Goal: Participate in discussion: Engage in conversation with other users on a specific topic

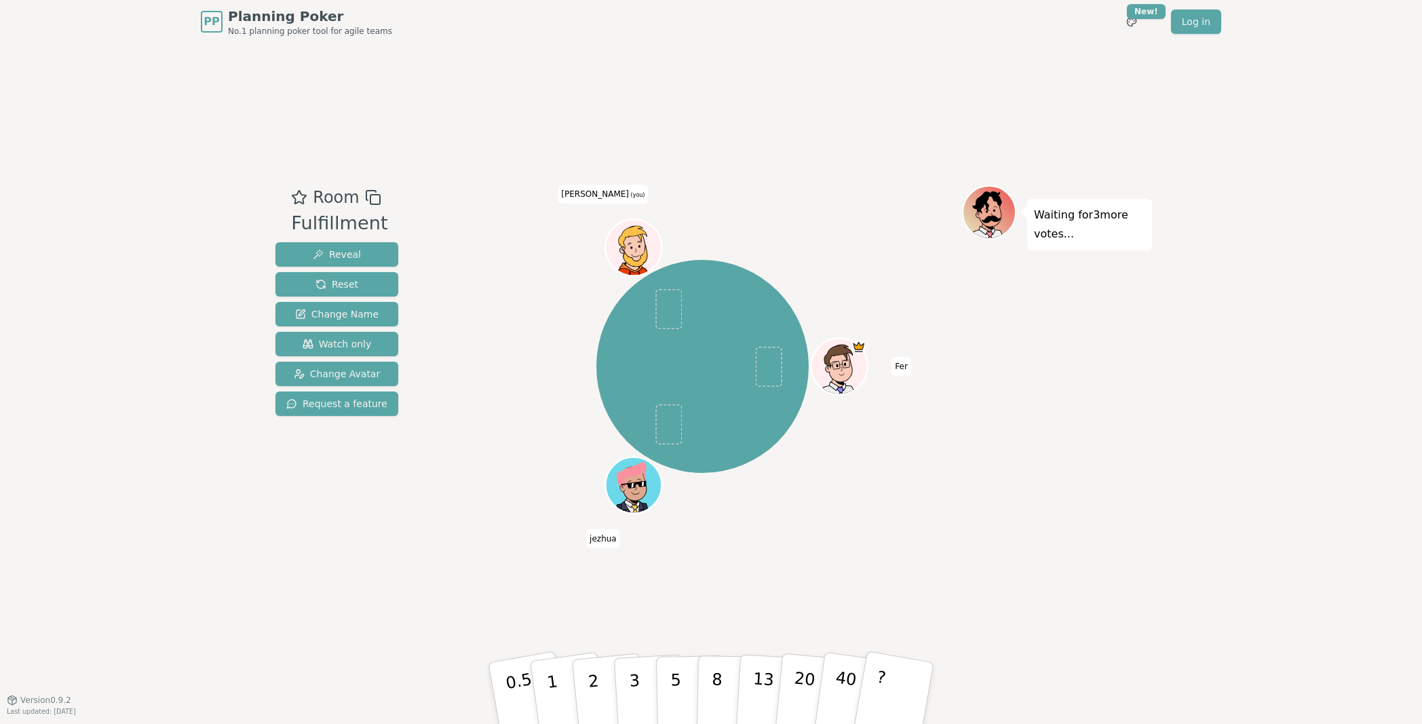
click at [928, 463] on div "Fer [PERSON_NAME] (you)" at bounding box center [702, 367] width 519 height 314
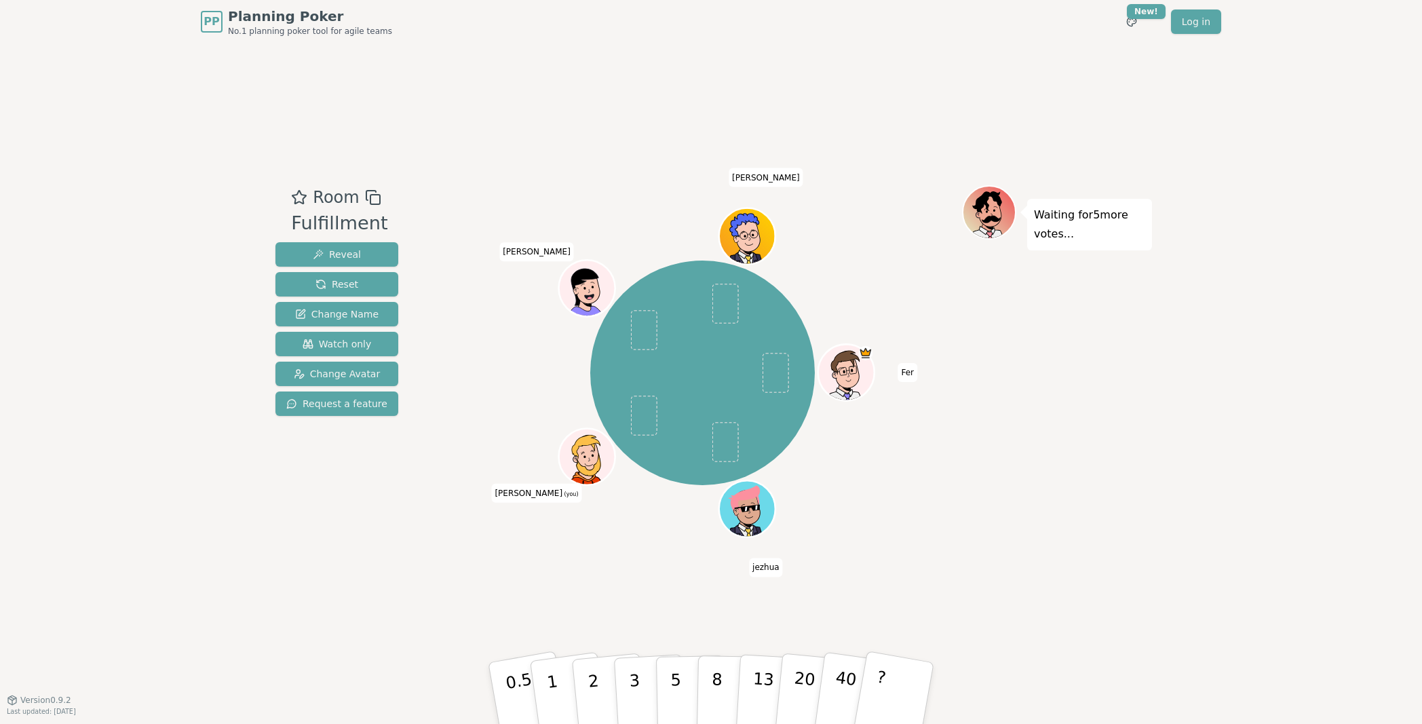
click at [417, 598] on div "Room Fulfillment Reveal Reset Change Name Watch only Change Avatar Request a fe…" at bounding box center [711, 371] width 882 height 656
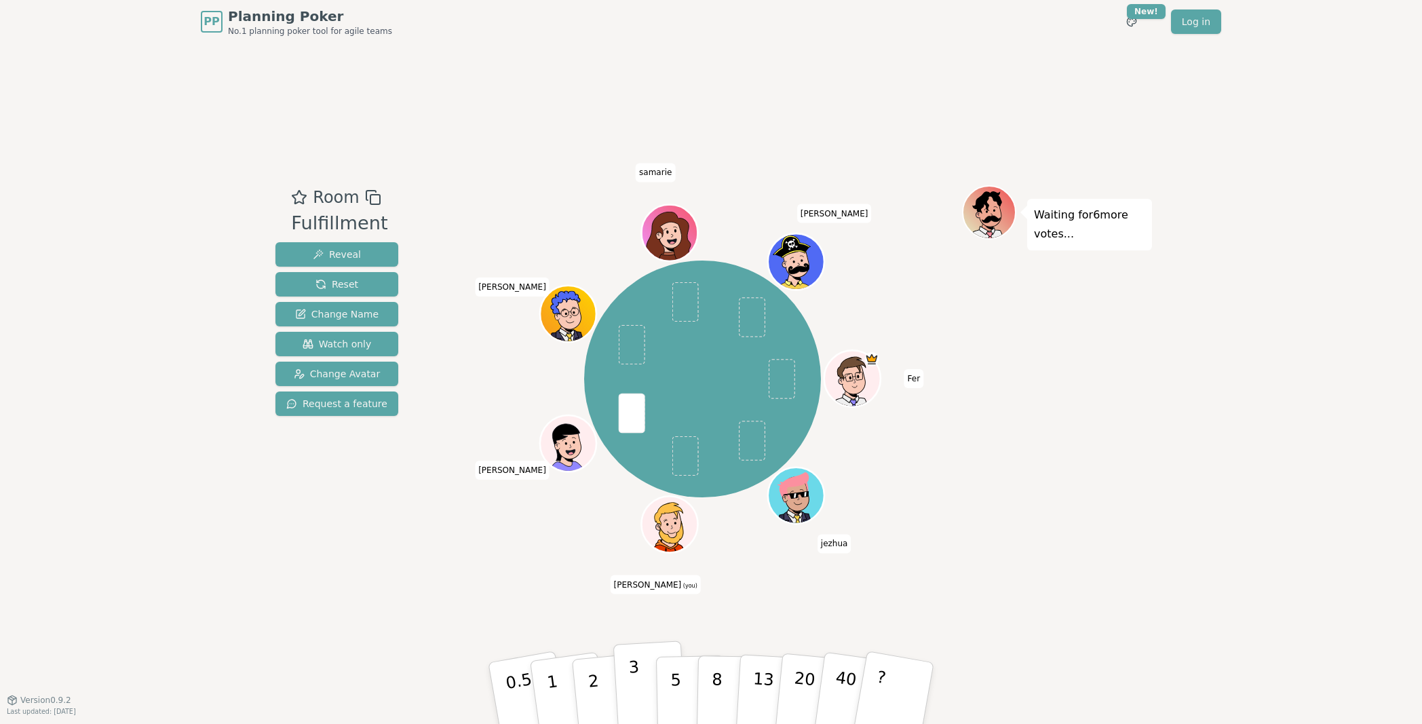
click at [631, 623] on p "3" at bounding box center [635, 694] width 15 height 74
click at [437, 615] on div "Room Fulfillment Reveal Reset Change Name Watch only Change Avatar Request a fe…" at bounding box center [711, 371] width 882 height 656
click at [947, 481] on div "Fer [PERSON_NAME] (you) [PERSON_NAME] [PERSON_NAME]" at bounding box center [702, 379] width 519 height 339
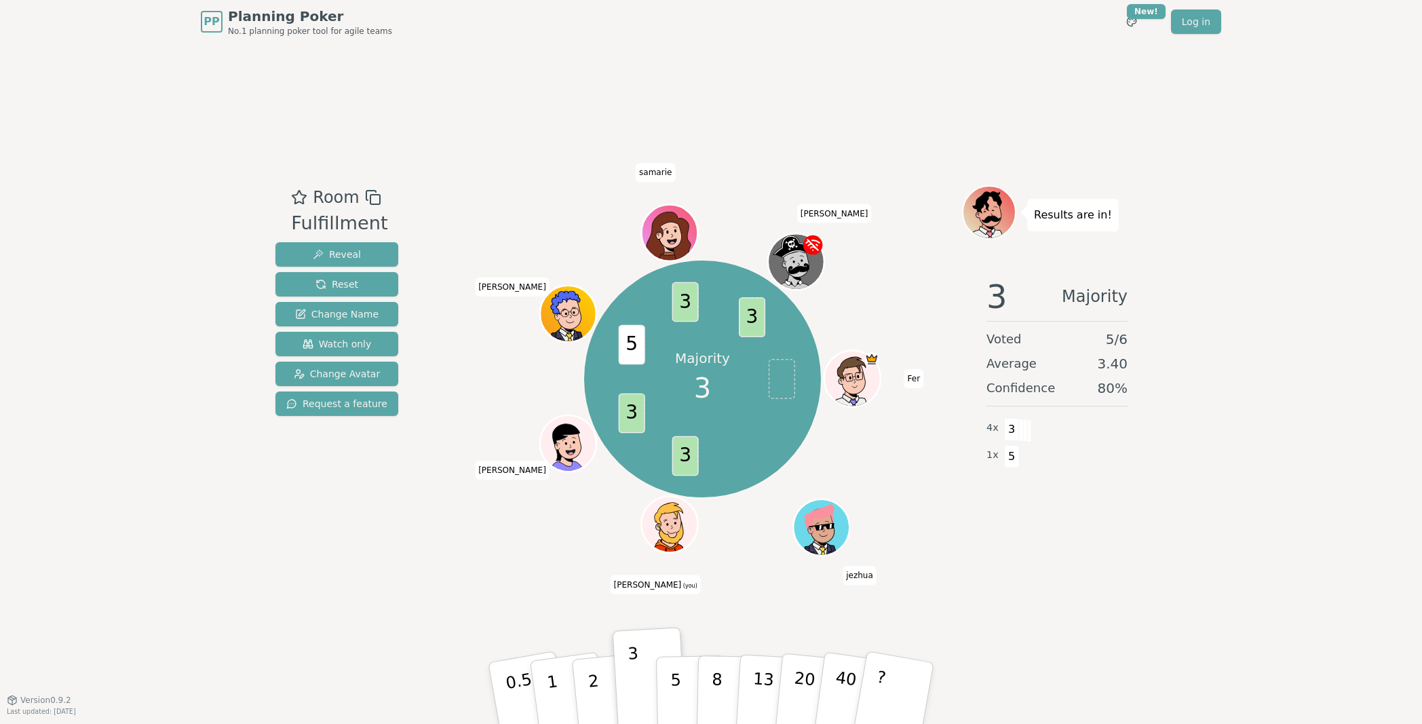
click at [1089, 528] on div "3 Majority Voted 5 / 6 Average 3.40 Confidence 80 % 4 x 3 1 x 5" at bounding box center [1057, 402] width 190 height 271
click at [940, 553] on div "Majority 3 3 3 5 3 3 Fer [PERSON_NAME] (you) [PERSON_NAME] [PERSON_NAME]" at bounding box center [702, 371] width 519 height 373
click at [672, 526] on icon at bounding box center [671, 532] width 55 height 23
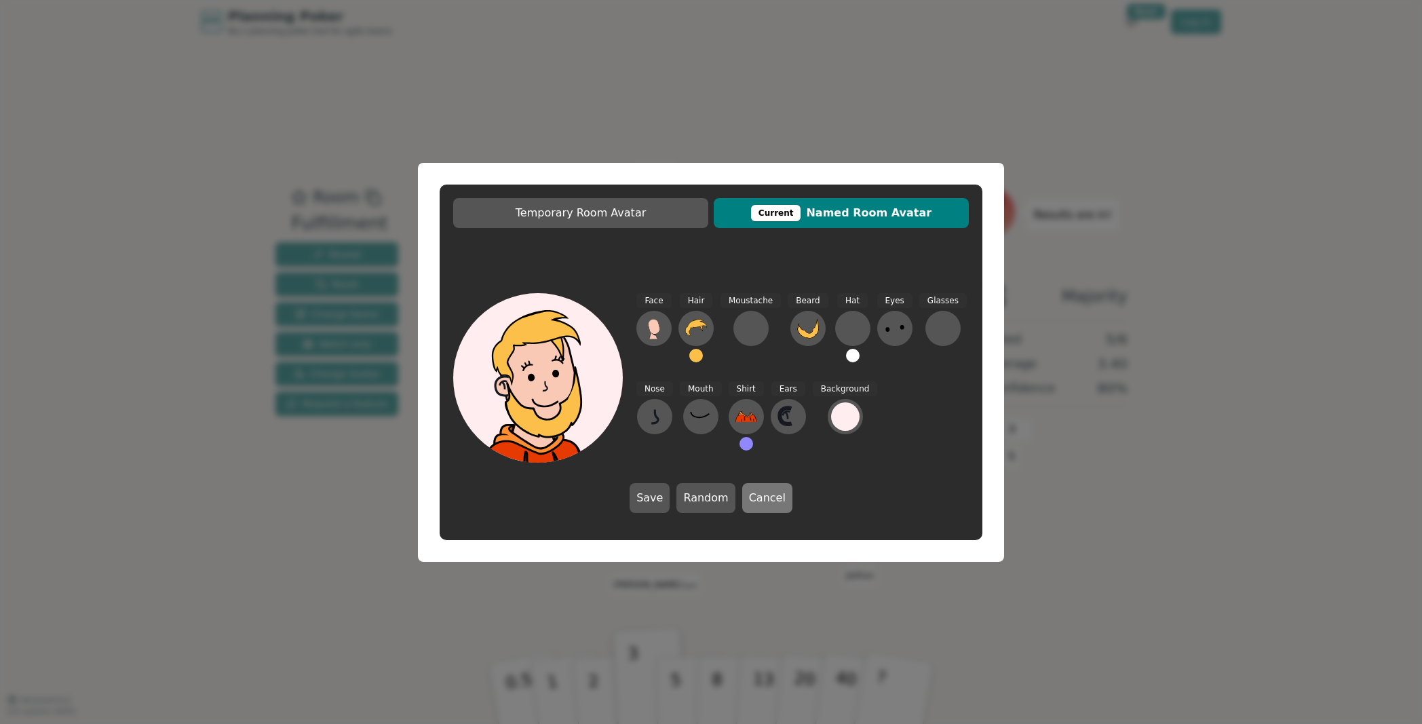
click at [776, 503] on button "Cancel" at bounding box center [767, 498] width 50 height 30
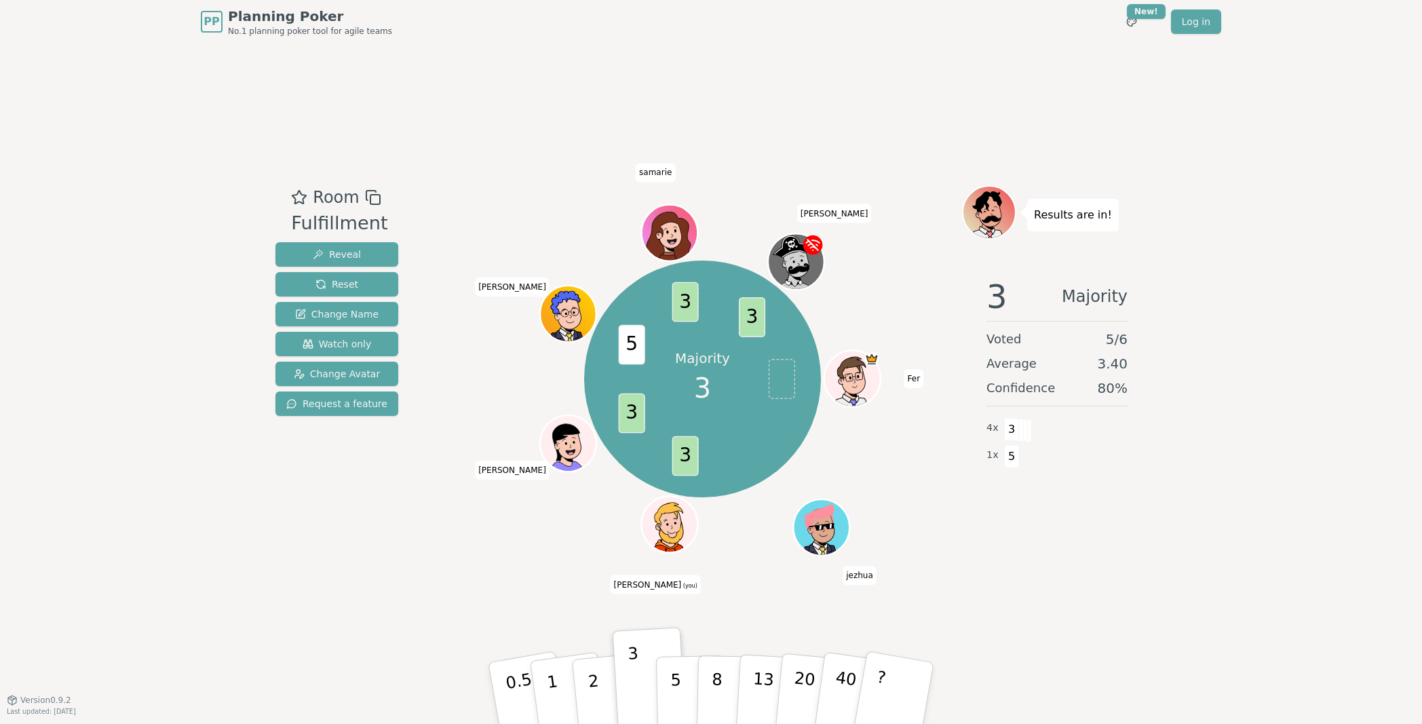
click at [1034, 539] on div "Results are in! 3 Majority Voted 5 / 6 Average 3.40 Confidence 80 % 4 x 3 1 x 5" at bounding box center [1057, 371] width 190 height 373
click at [1017, 558] on div "Room Fulfillment Reveal Reset Change Name Watch only Change Avatar Request a fe…" at bounding box center [711, 371] width 882 height 656
click at [1171, 269] on div "PP Planning Poker No.1 planning poker tool for agile teams Toggle theme New! Lo…" at bounding box center [711, 362] width 1422 height 724
click at [1003, 531] on div "3 Majority Voted 5 / 6 Average 3.40 Confidence 80 % 4 x 3 1 x 5" at bounding box center [1057, 402] width 190 height 271
click at [492, 621] on div "Room Fulfillment Reveal Reset Change Name Watch only Change Avatar Request a fe…" at bounding box center [711, 371] width 882 height 656
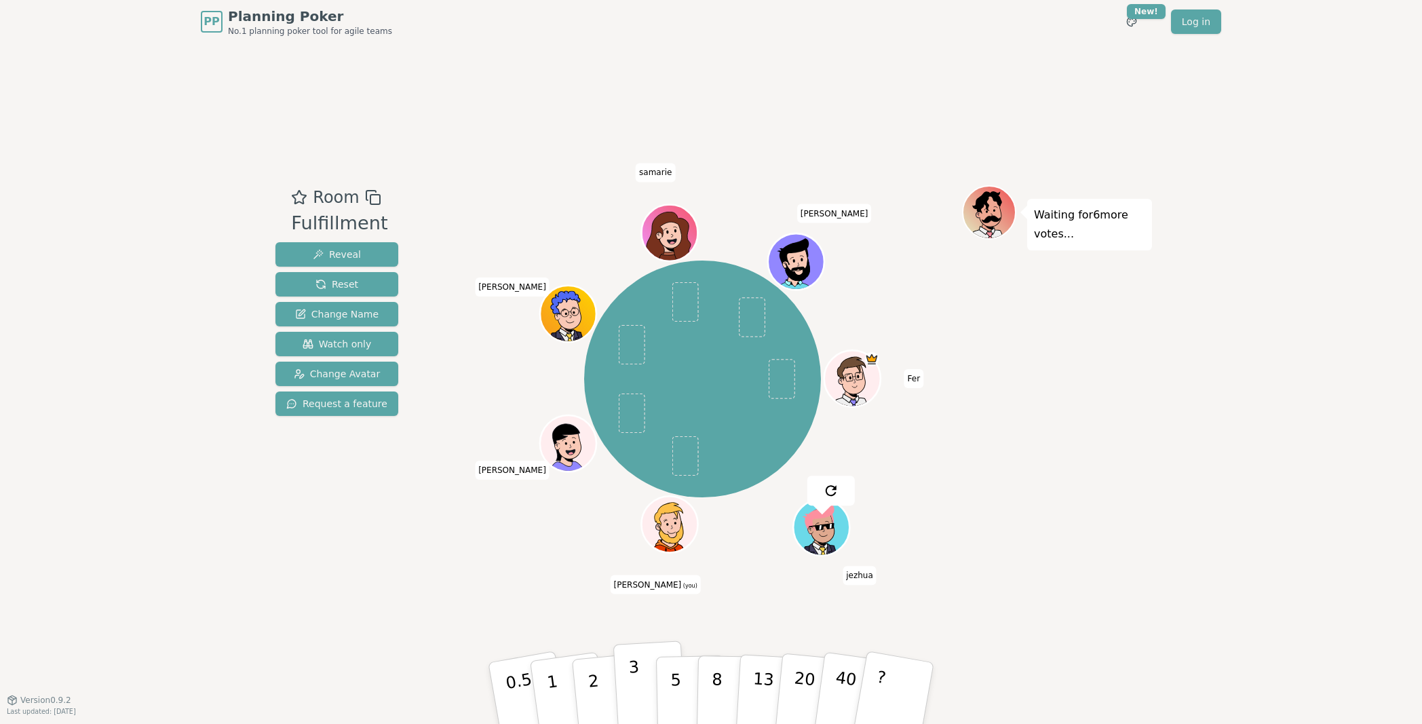
click at [632, 623] on p "3" at bounding box center [635, 694] width 15 height 74
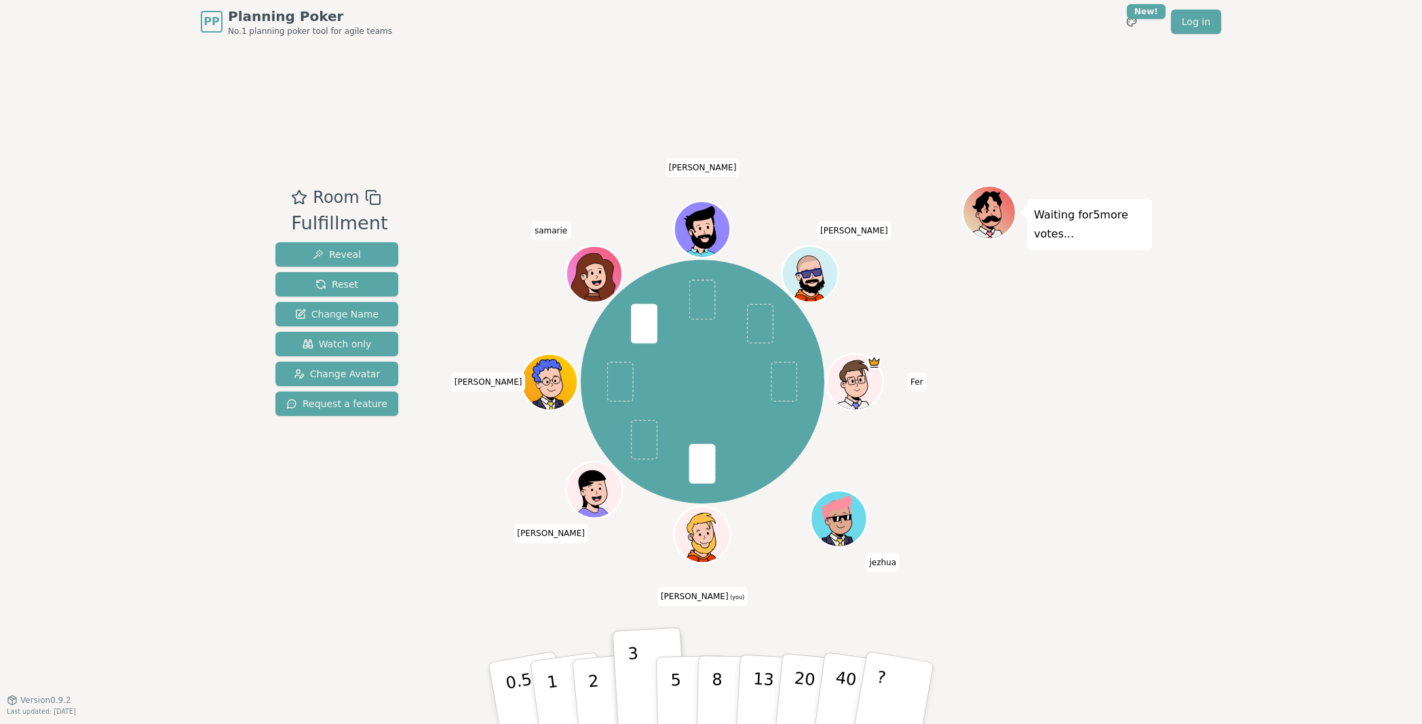
click at [1015, 377] on div "Waiting for 5 more votes..." at bounding box center [1057, 371] width 190 height 373
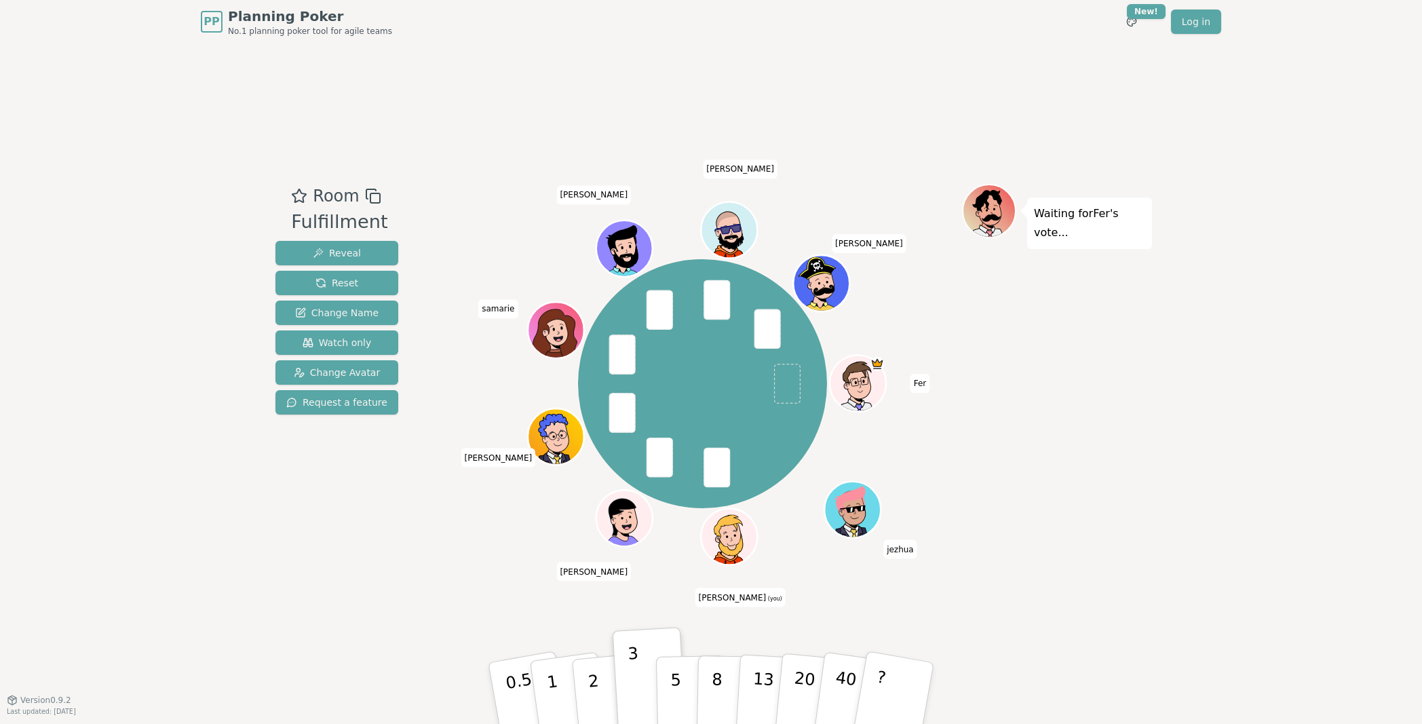
click at [1011, 377] on div "Waiting for [PERSON_NAME] 's vote..." at bounding box center [1057, 372] width 190 height 376
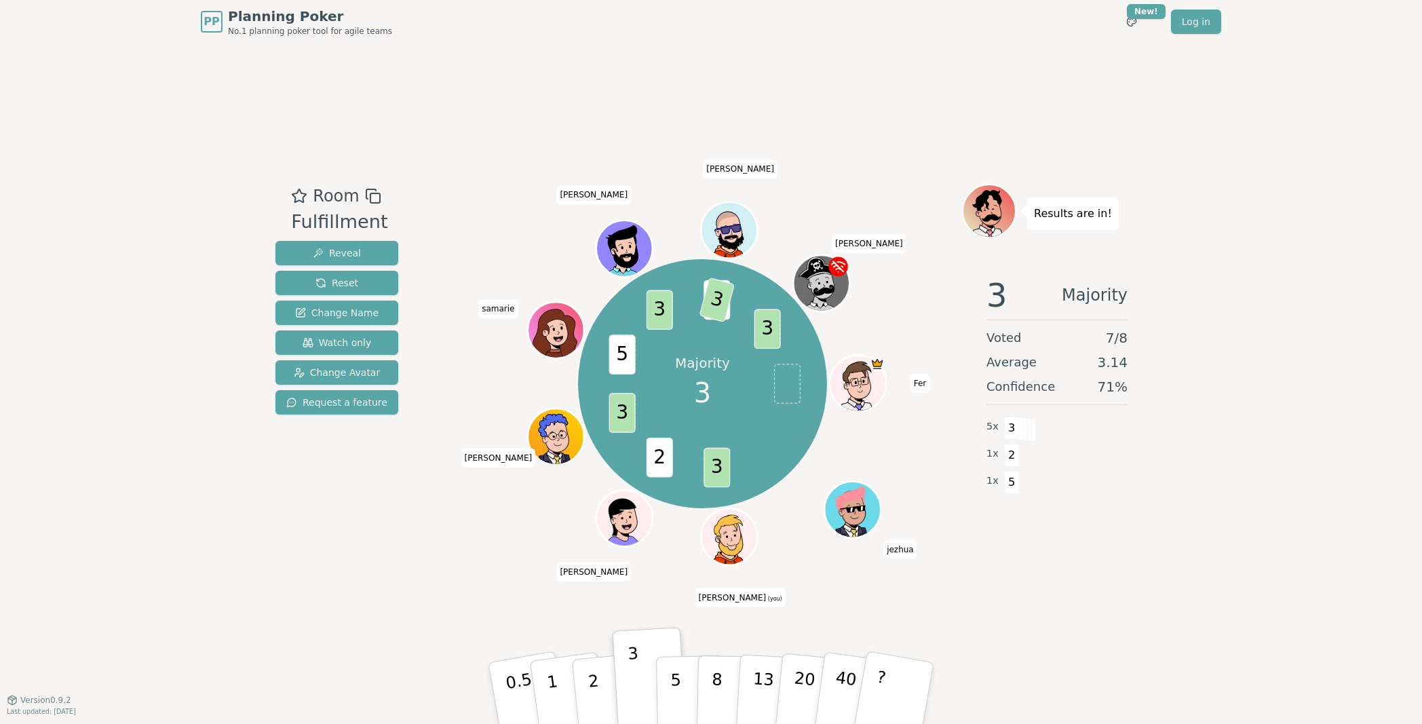
click at [444, 556] on div "Majority 3 3 2 3 5 3 5 3 3 Fer [PERSON_NAME] (you) [PERSON_NAME] samarie [PERSO…" at bounding box center [702, 383] width 519 height 351
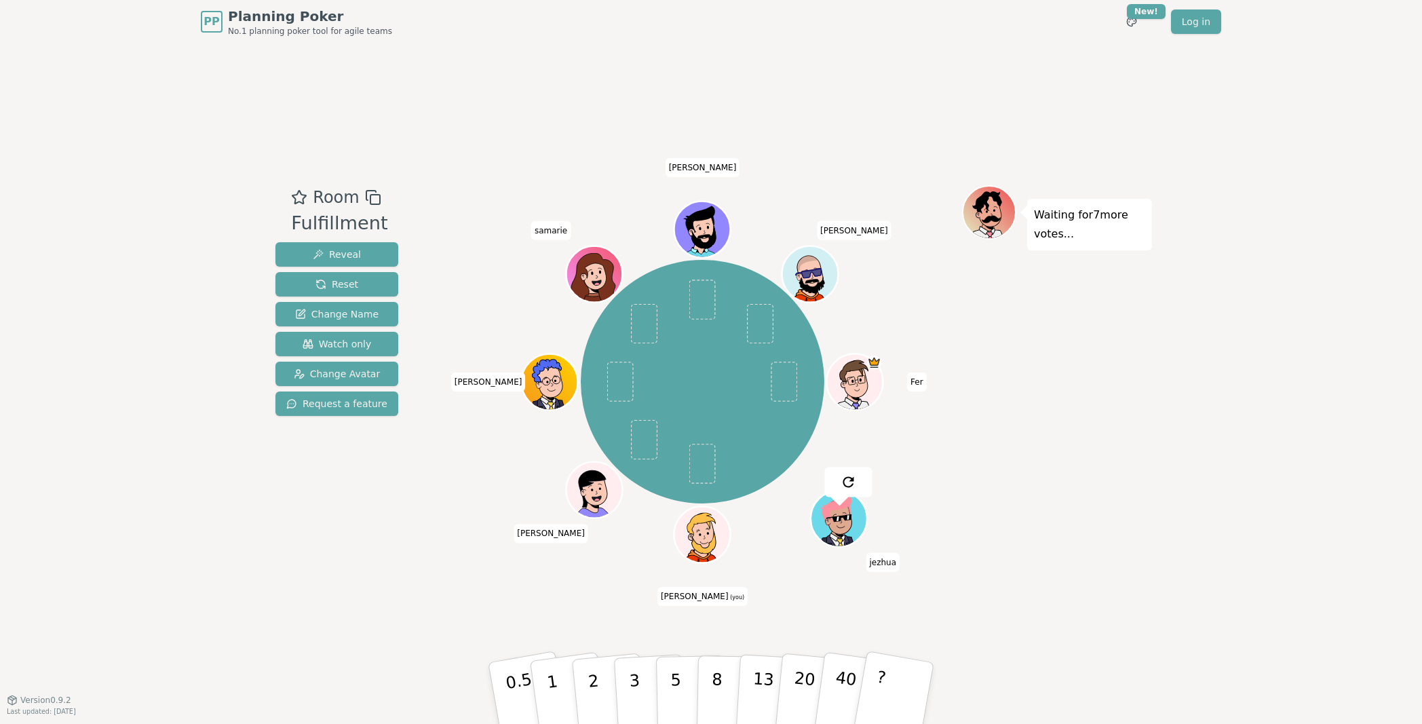
click at [1034, 430] on div "Waiting for 7 more votes..." at bounding box center [1057, 371] width 190 height 373
click at [676, 623] on p "5" at bounding box center [676, 693] width 12 height 73
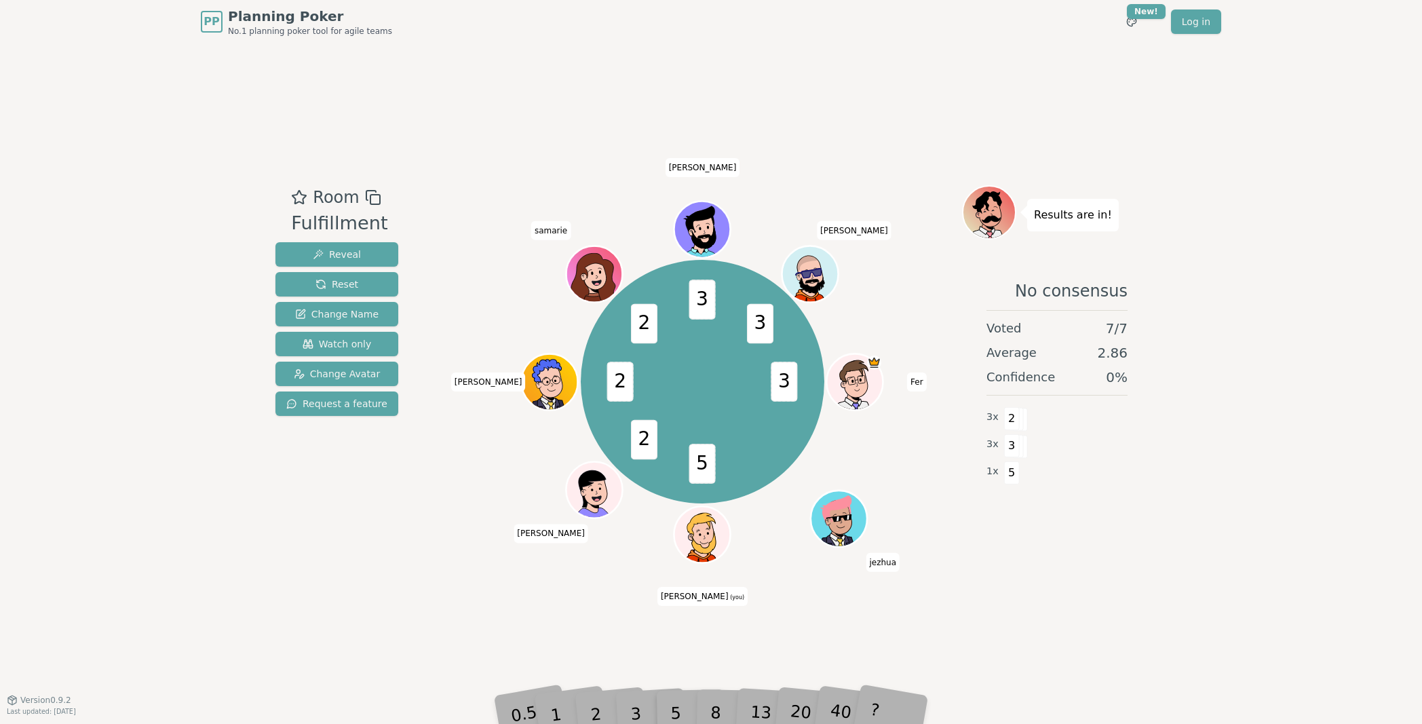
click at [602, 609] on div "Room Fulfillment Reveal Reset Change Name Watch only Change Avatar Request a fe…" at bounding box center [711, 371] width 882 height 656
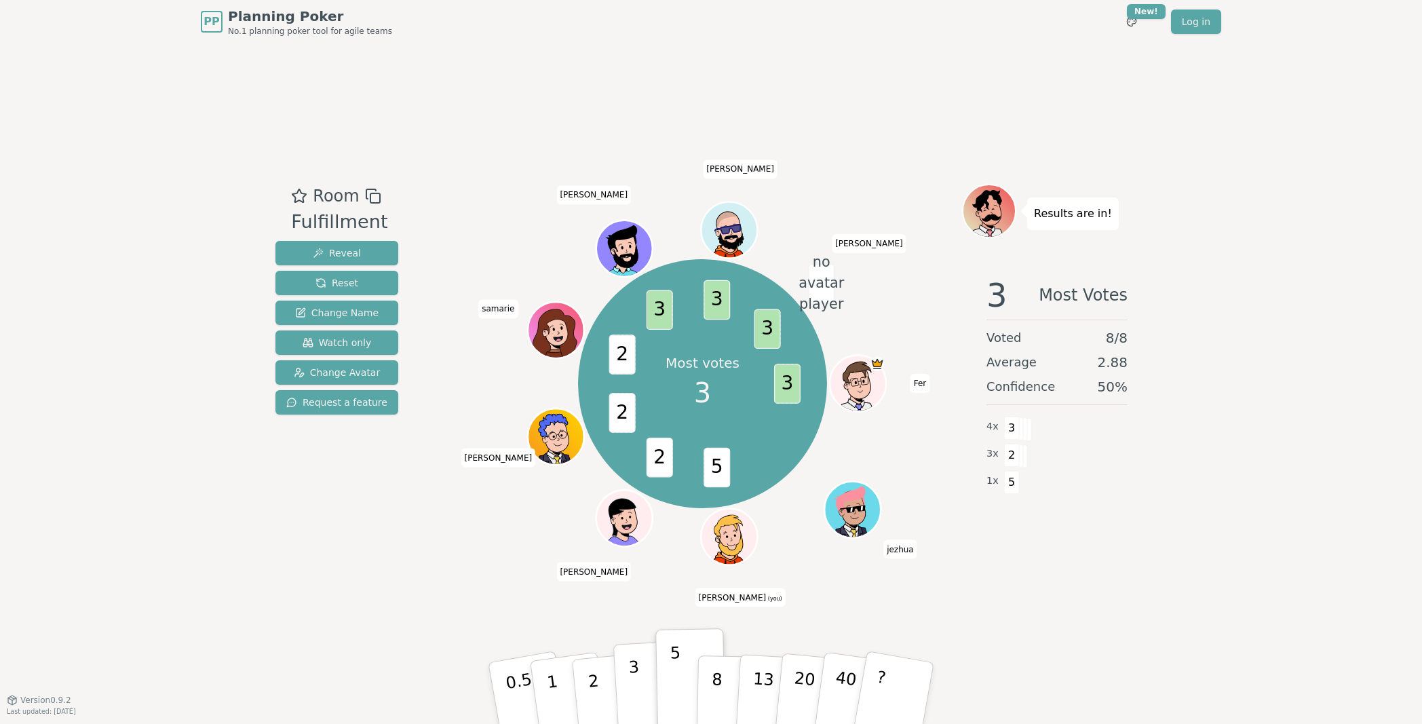
click at [637, 623] on p "3" at bounding box center [635, 694] width 15 height 74
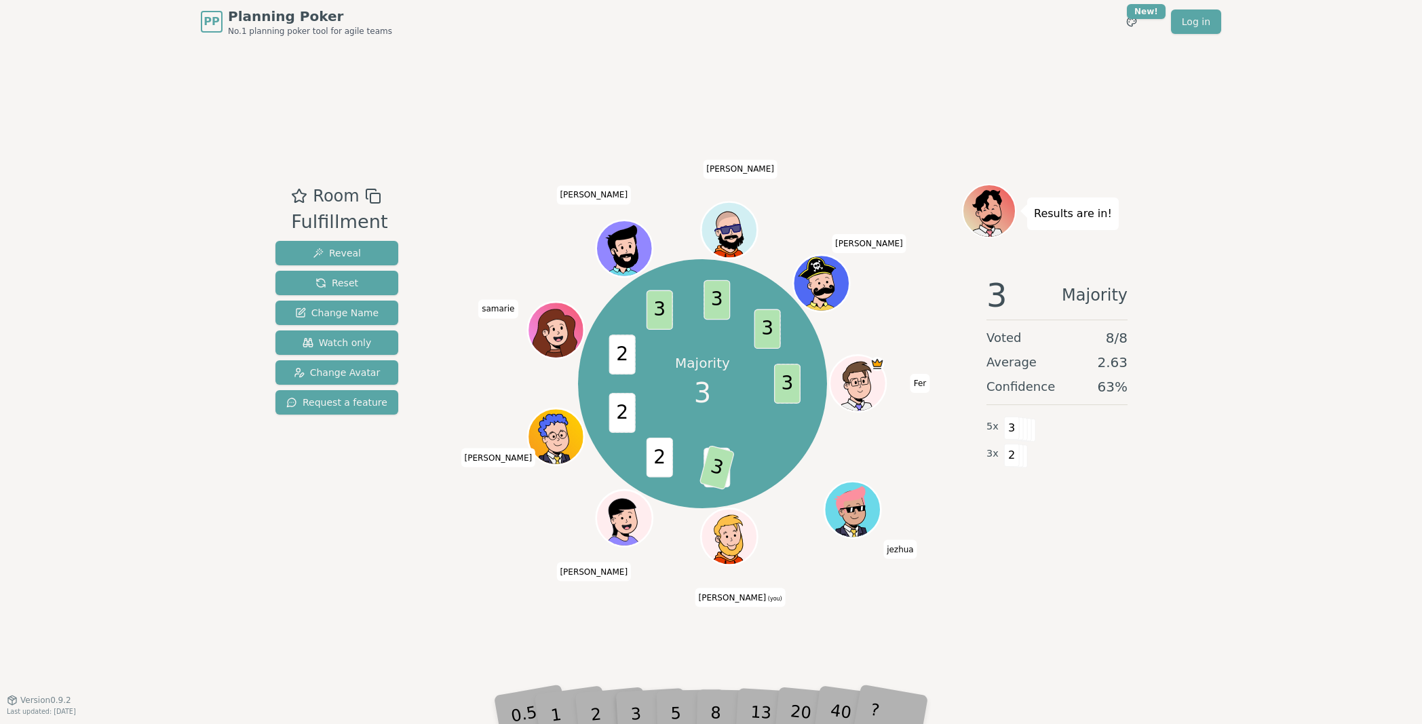
click at [1140, 591] on div "Room Fulfillment Reveal Reset Change Name Watch only Change Avatar Request a fe…" at bounding box center [711, 371] width 882 height 656
click at [330, 554] on div "Room Fulfillment Reveal Reset Change Name Watch only Change Avatar Request a fe…" at bounding box center [337, 372] width 134 height 376
click at [632, 623] on div "Room Fulfillment Reveal Reset Change Name Watch only Change Avatar Request a fe…" at bounding box center [711, 371] width 882 height 656
click at [726, 623] on div "Room Fulfillment Reveal Reset Change Name Watch only Change Avatar Request a fe…" at bounding box center [711, 371] width 882 height 656
click at [380, 528] on div "Room Fulfillment Reveal Reset Change Name Watch only Change Avatar Request a fe…" at bounding box center [337, 372] width 134 height 376
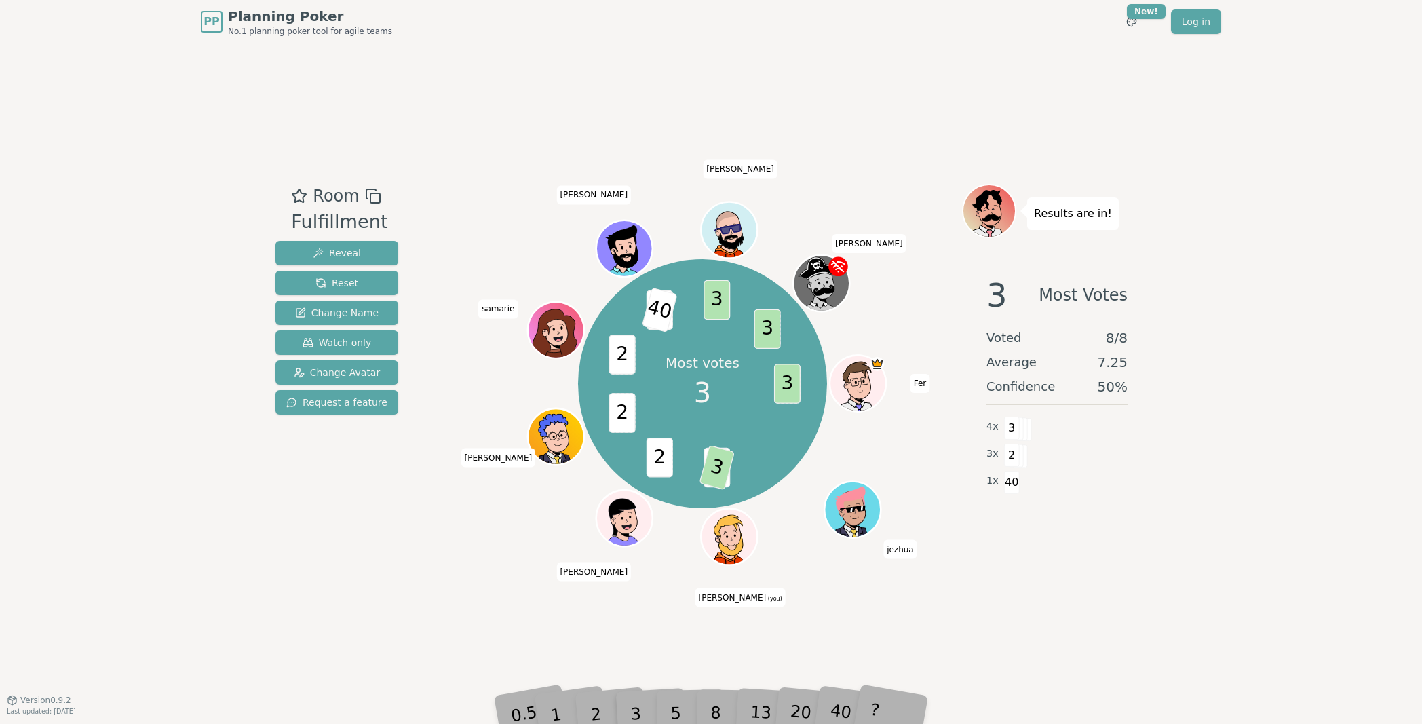
click at [380, 528] on div "Room Fulfillment Reveal Reset Change Name Watch only Change Avatar Request a fe…" at bounding box center [337, 372] width 134 height 376
click at [655, 594] on div "Room Fulfillment Reveal Reset Change Name Watch only Change Avatar Request a fe…" at bounding box center [711, 371] width 882 height 656
click at [478, 602] on div "Room Fulfillment Reveal Reset Change Name Watch only Change Avatar Request a fe…" at bounding box center [711, 371] width 882 height 656
click at [446, 609] on div "Room Fulfillment Reveal Reset Change Name Watch only Change Avatar Request a fe…" at bounding box center [711, 371] width 882 height 656
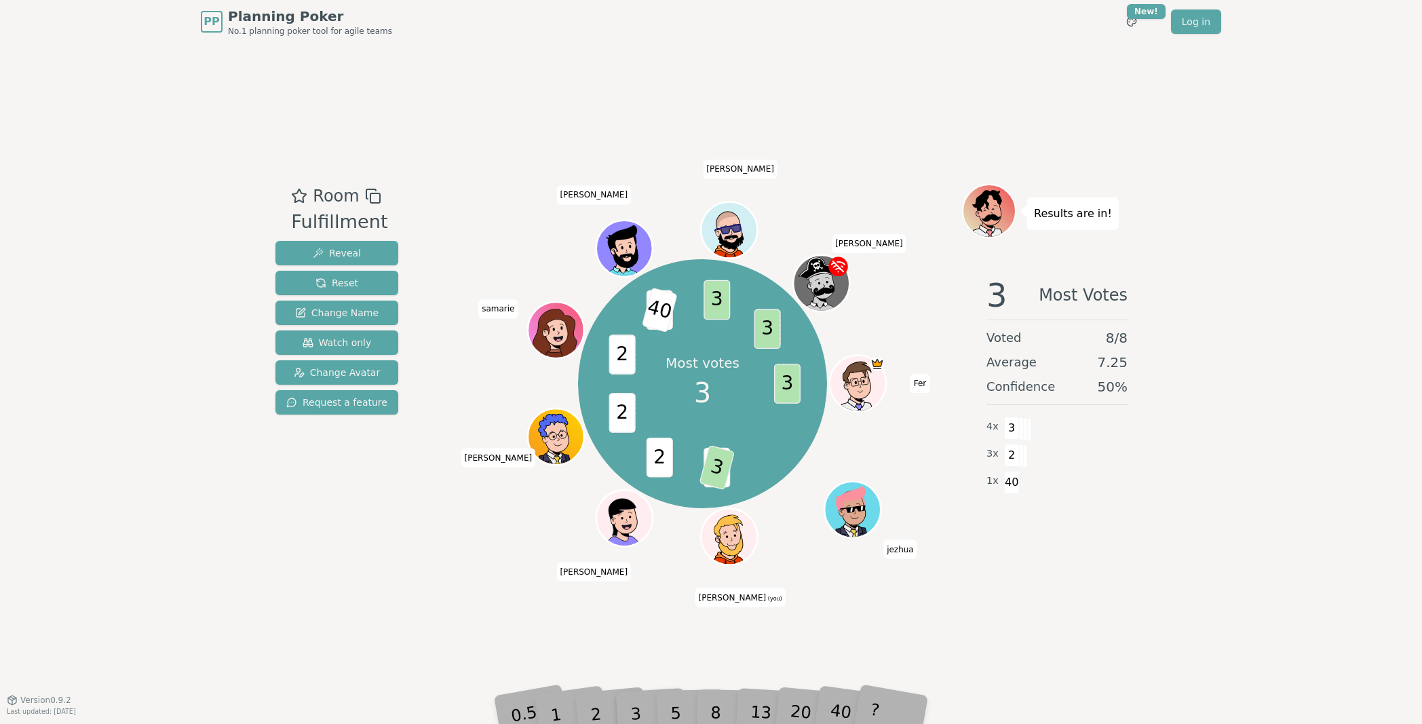
click at [447, 608] on div "Room Fulfillment Reveal Reset Change Name Watch only Change Avatar Request a fe…" at bounding box center [711, 371] width 882 height 656
click at [336, 568] on div "Room Fulfillment Reveal Reset Change Name Watch only Change Avatar Request a fe…" at bounding box center [711, 371] width 882 height 656
click at [432, 573] on div "Room Fulfillment Reveal Reset Change Name Watch only Change Avatar Request a fe…" at bounding box center [711, 371] width 882 height 656
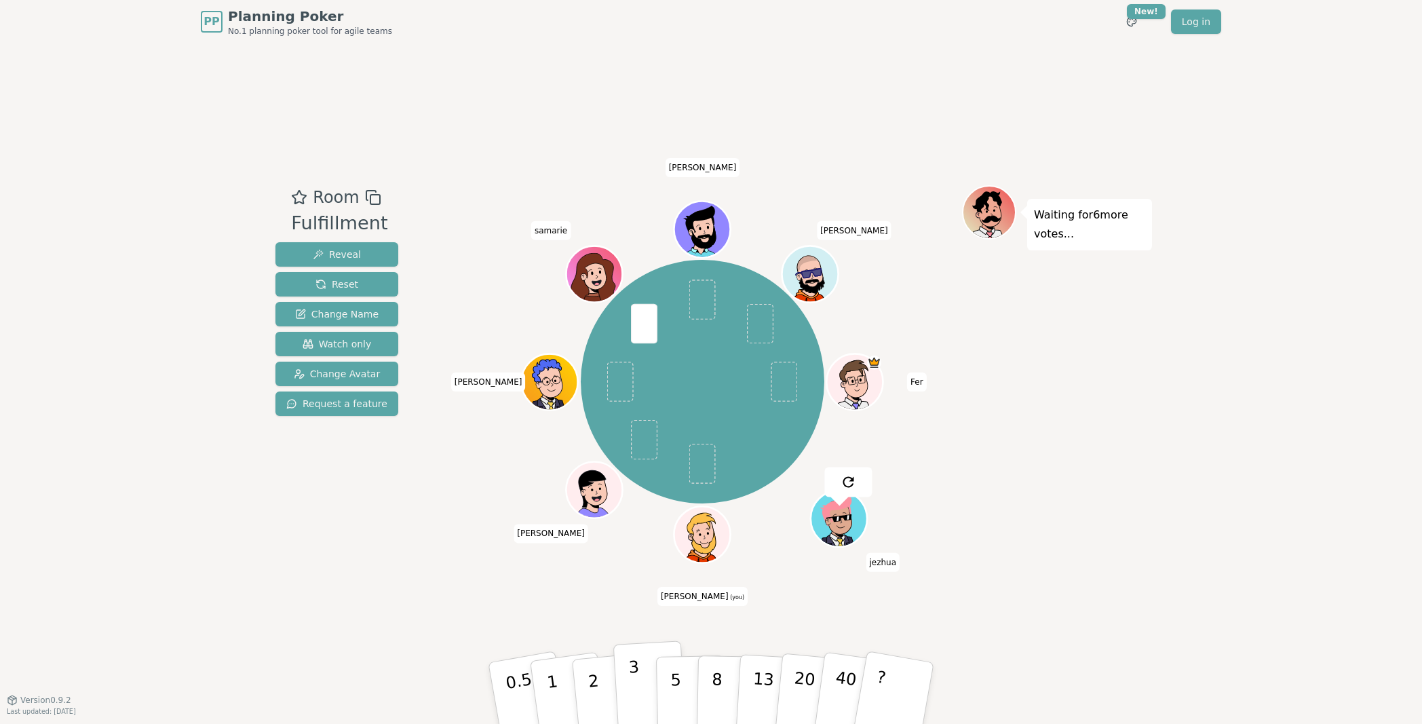
click at [638, 623] on p "3" at bounding box center [635, 694] width 15 height 74
click at [1039, 472] on div "Waiting for 5 more votes..." at bounding box center [1057, 371] width 190 height 373
click at [1029, 385] on div "Waiting for 2 more votes..." at bounding box center [1057, 371] width 190 height 373
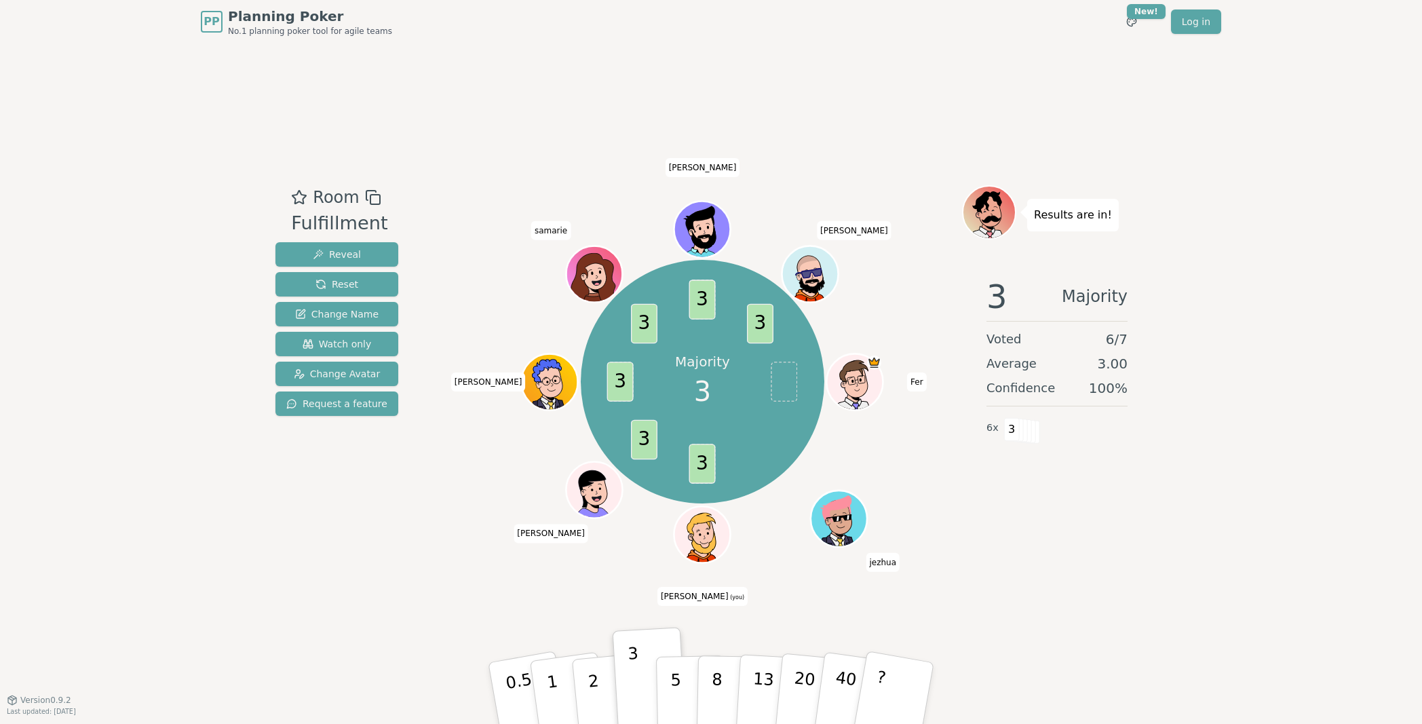
click at [1126, 522] on div "3 Majority Voted 6 / 7 Average 3.00 Confidence 100 % 6 x 3" at bounding box center [1057, 402] width 190 height 271
click at [1045, 488] on div "3 Consensus Voted 7 / 7 Average 3.00 Confidence 100 % 7 x 3" at bounding box center [1057, 402] width 190 height 271
click at [931, 438] on div "Consensus! 3 3 3 3 3 3 3 3 Fer [PERSON_NAME] (you) [PERSON_NAME] samarie [PERSO…" at bounding box center [702, 382] width 519 height 345
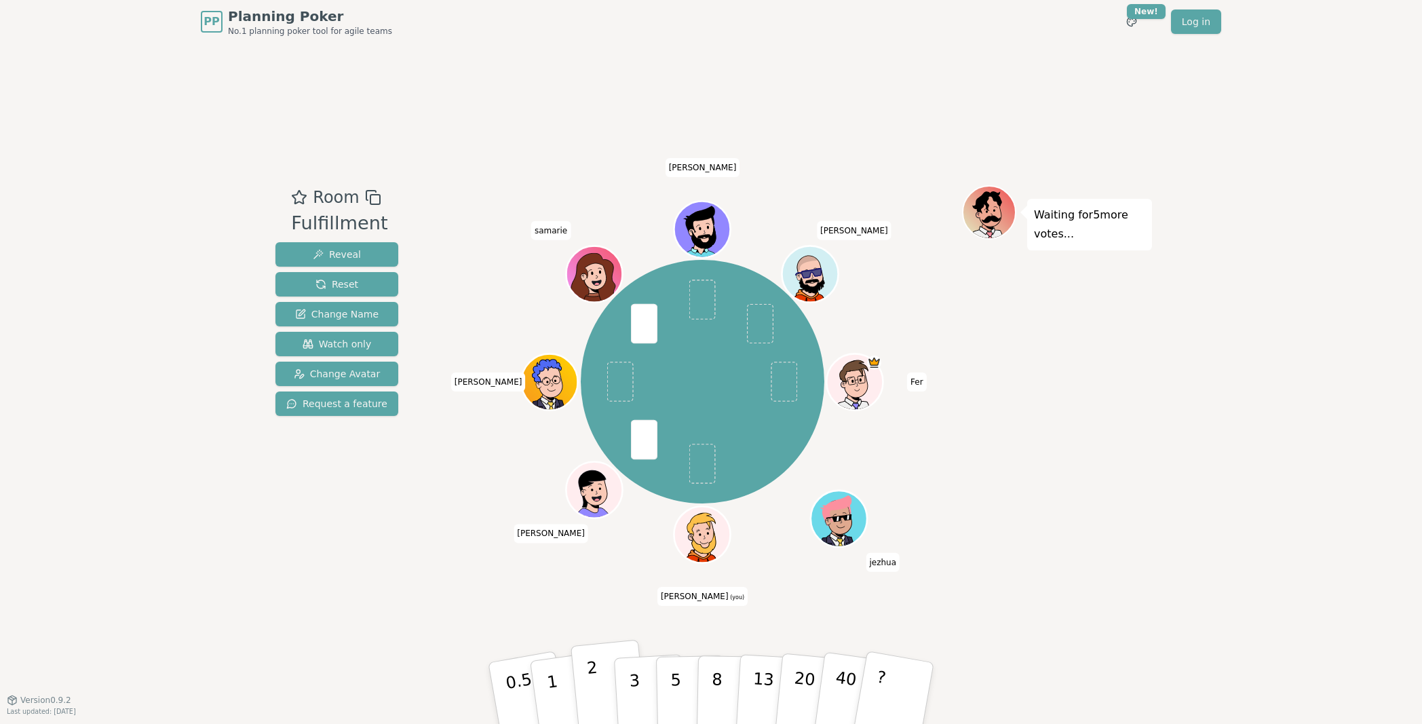
click at [591, 623] on p "2" at bounding box center [595, 695] width 18 height 74
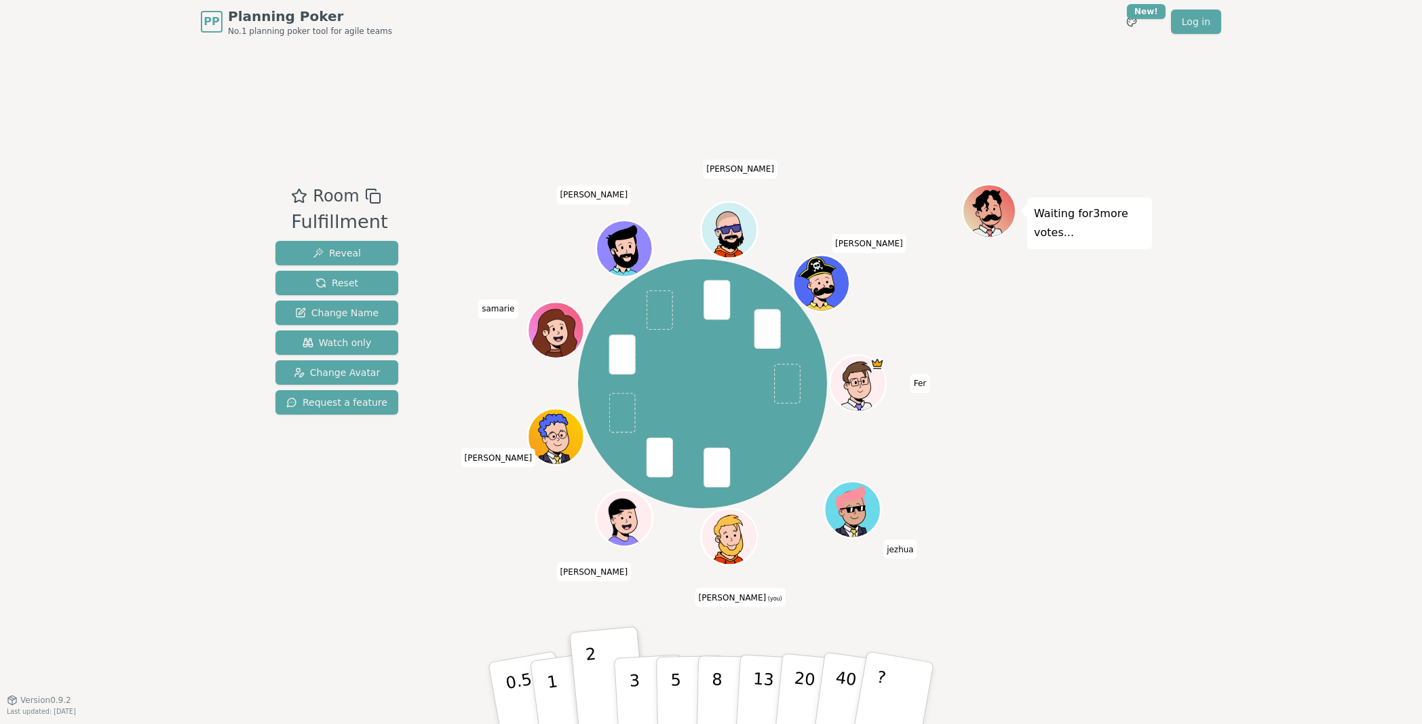
click at [497, 587] on div "Room Fulfillment Reveal Reset Change Name Watch only Change Avatar Request a fe…" at bounding box center [711, 371] width 882 height 656
click at [1049, 383] on div "Waiting for 2 more votes..." at bounding box center [1057, 372] width 190 height 376
click at [1049, 383] on div "Waiting for [PERSON_NAME] 's vote..." at bounding box center [1057, 372] width 190 height 376
click at [602, 623] on button "2" at bounding box center [608, 694] width 77 height 108
click at [958, 442] on div "Fer [PERSON_NAME] (you) [PERSON_NAME] samarie [PERSON_NAME]" at bounding box center [702, 383] width 519 height 351
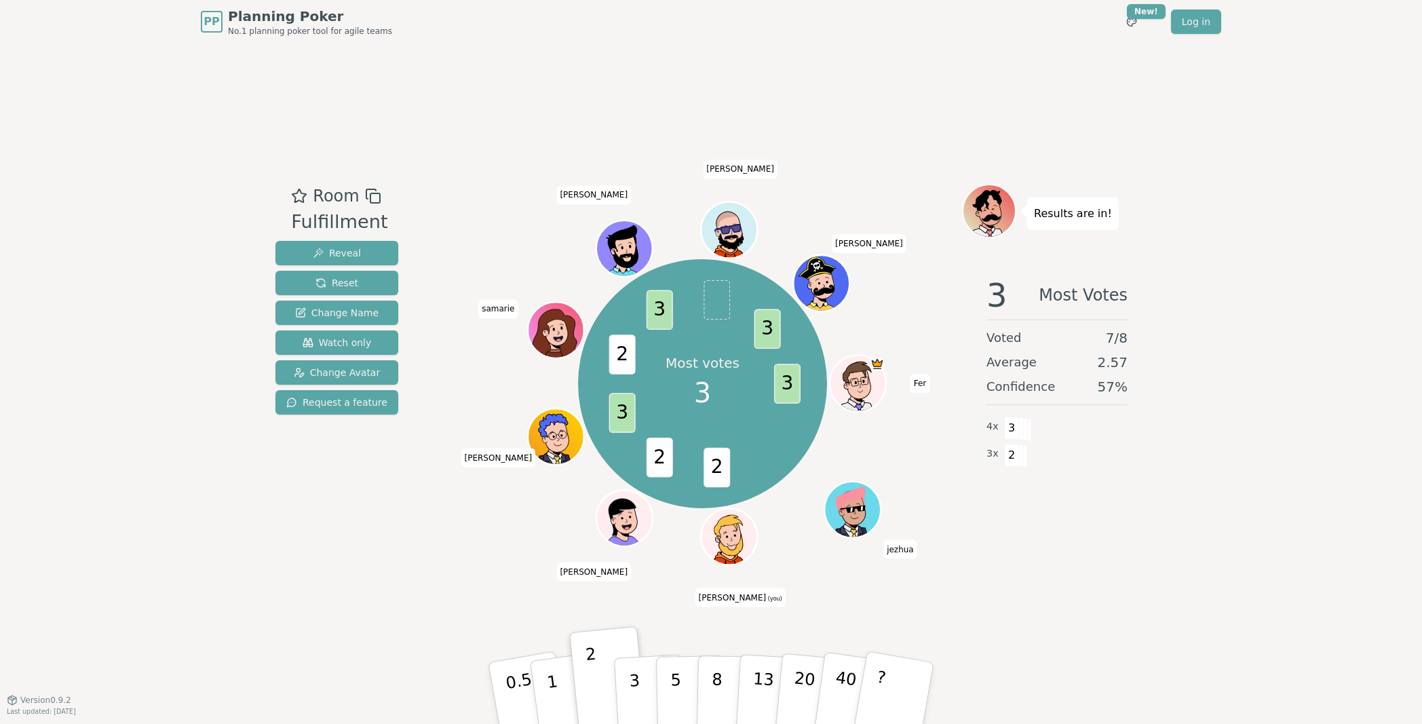
click at [526, 575] on div "Room Fulfillment Reveal Reset Change Name Watch only Change Avatar Request a fe…" at bounding box center [711, 371] width 882 height 656
click at [473, 560] on div "Room Fulfillment Reveal Reset Change Name Watch only Change Avatar Request a fe…" at bounding box center [711, 371] width 882 height 656
click at [486, 608] on div "Room Fulfillment Reveal Reset Change Name Watch only Change Avatar Request a fe…" at bounding box center [711, 371] width 882 height 656
click at [1171, 473] on div "PP Planning Poker No.1 planning poker tool for agile teams Toggle theme New! Lo…" at bounding box center [711, 362] width 1422 height 724
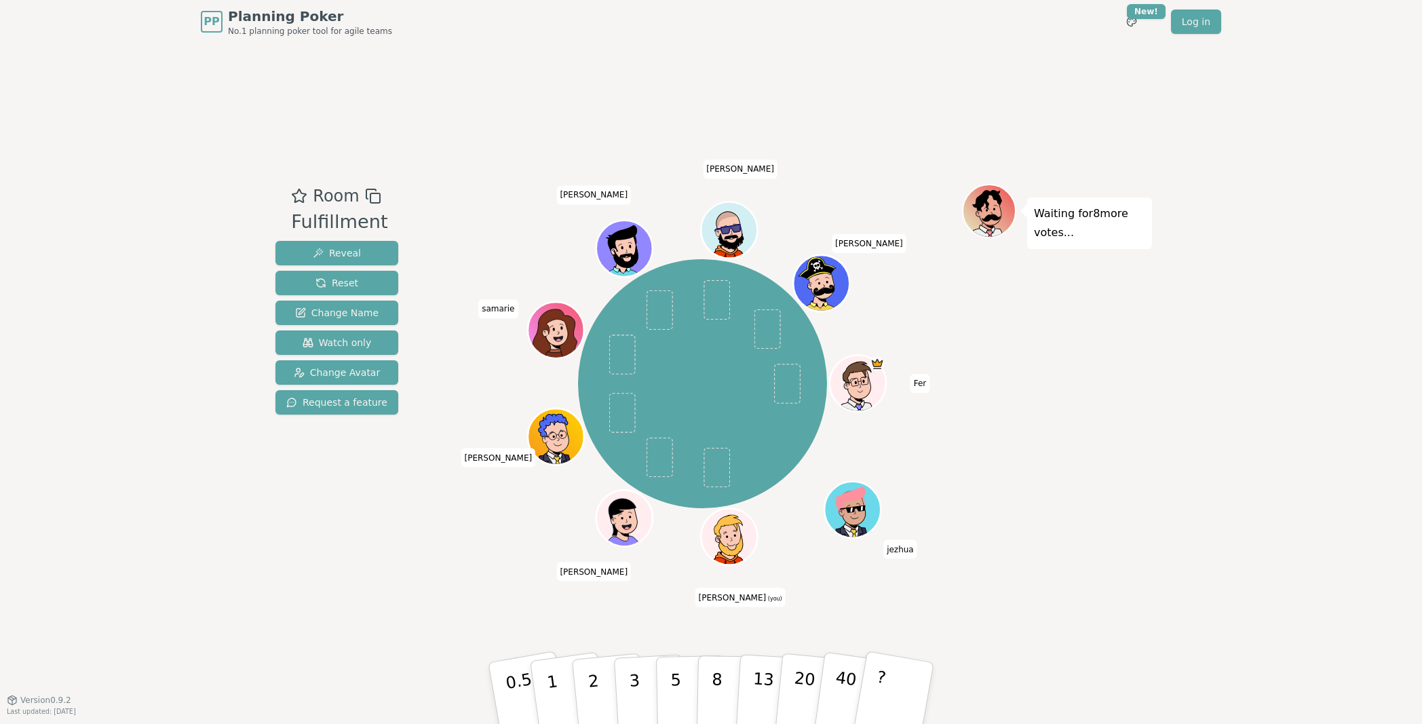
click at [339, 521] on div "Room Fulfillment Reveal Reset Change Name Watch only Change Avatar Request a fe…" at bounding box center [337, 372] width 134 height 376
